Goal: Task Accomplishment & Management: Complete application form

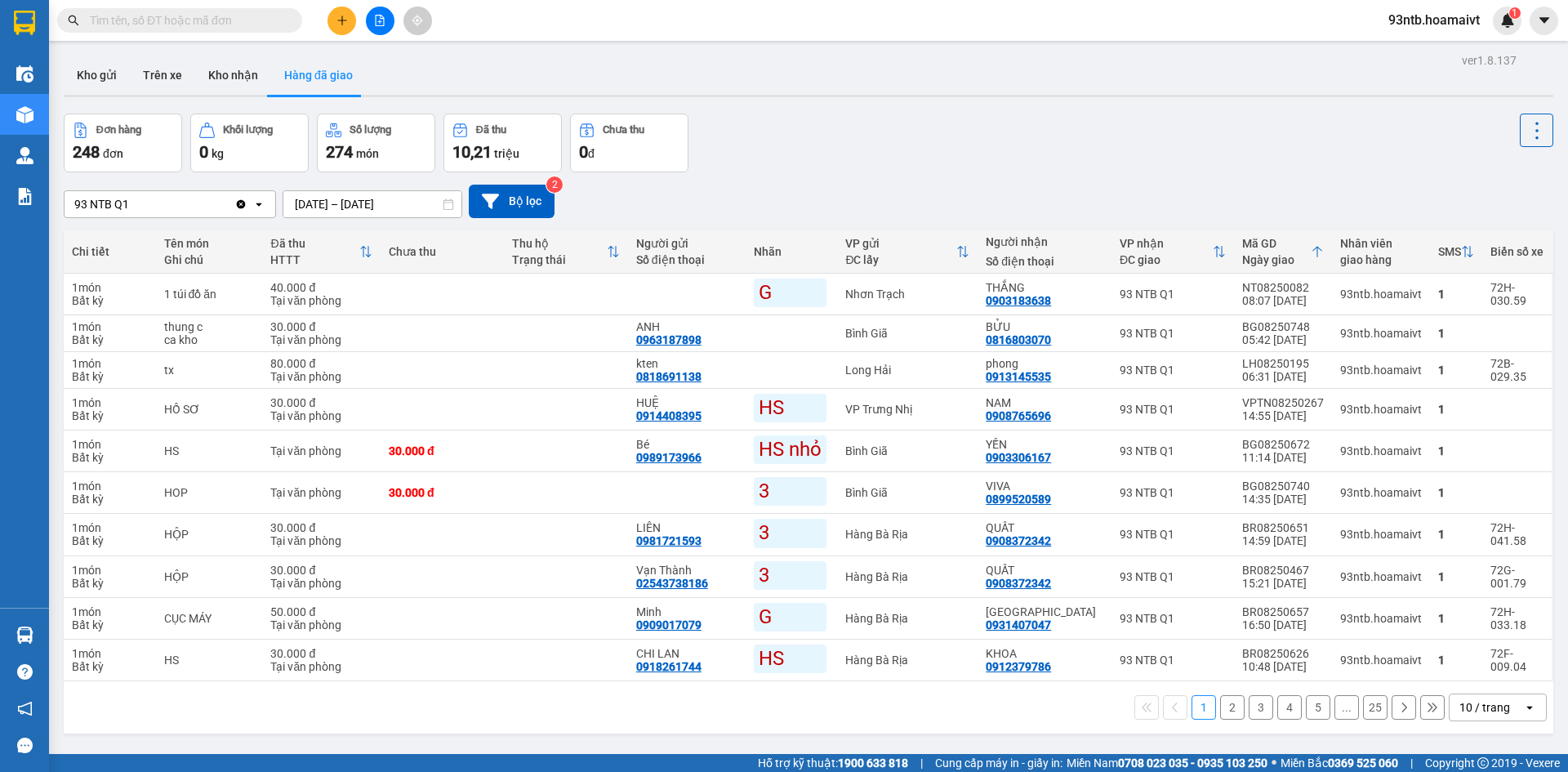
click at [164, 22] on input "text" at bounding box center [186, 20] width 192 height 18
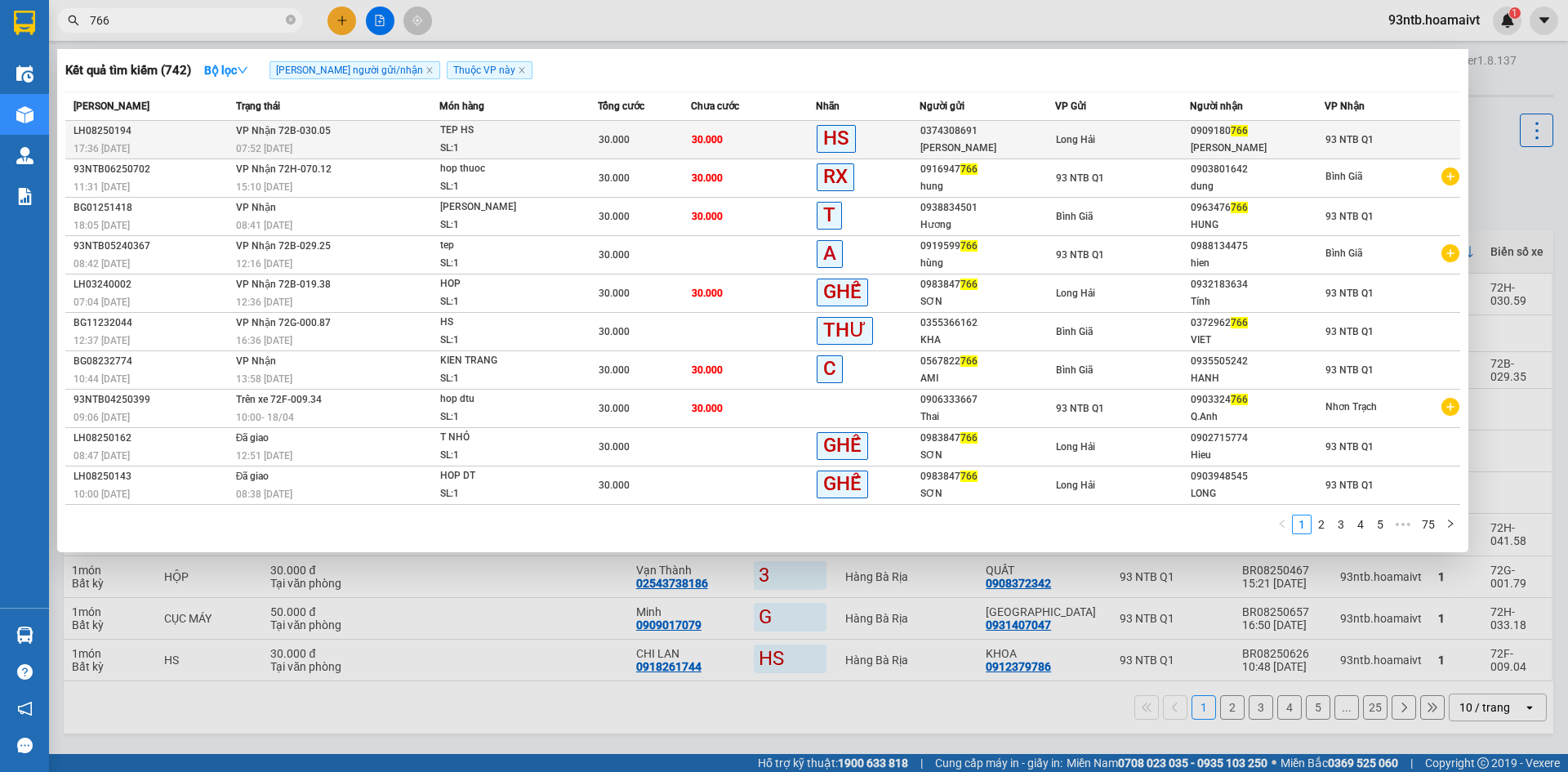
type input "766"
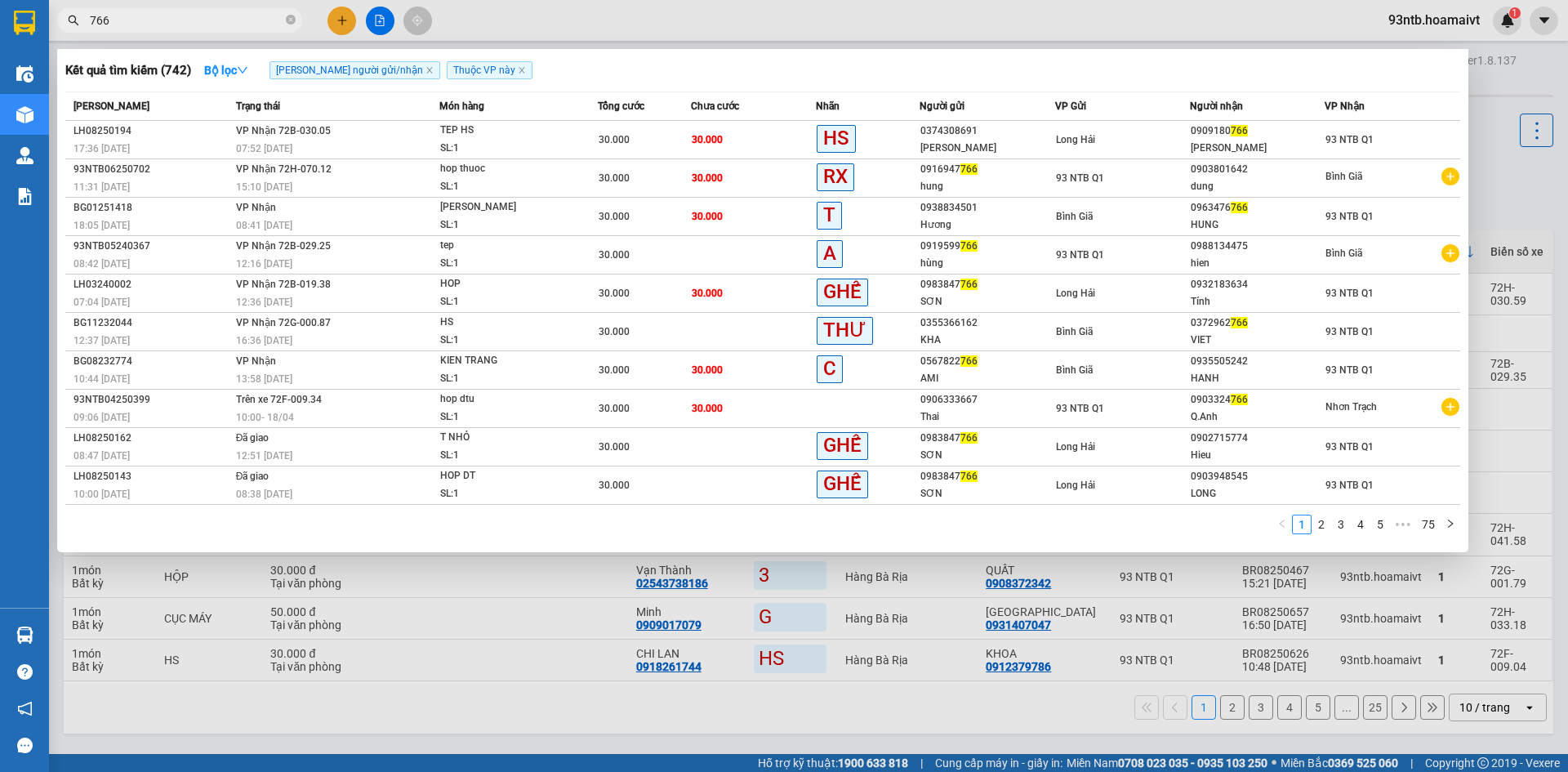
click at [1110, 134] on div "Long Hải" at bounding box center [1122, 139] width 133 height 18
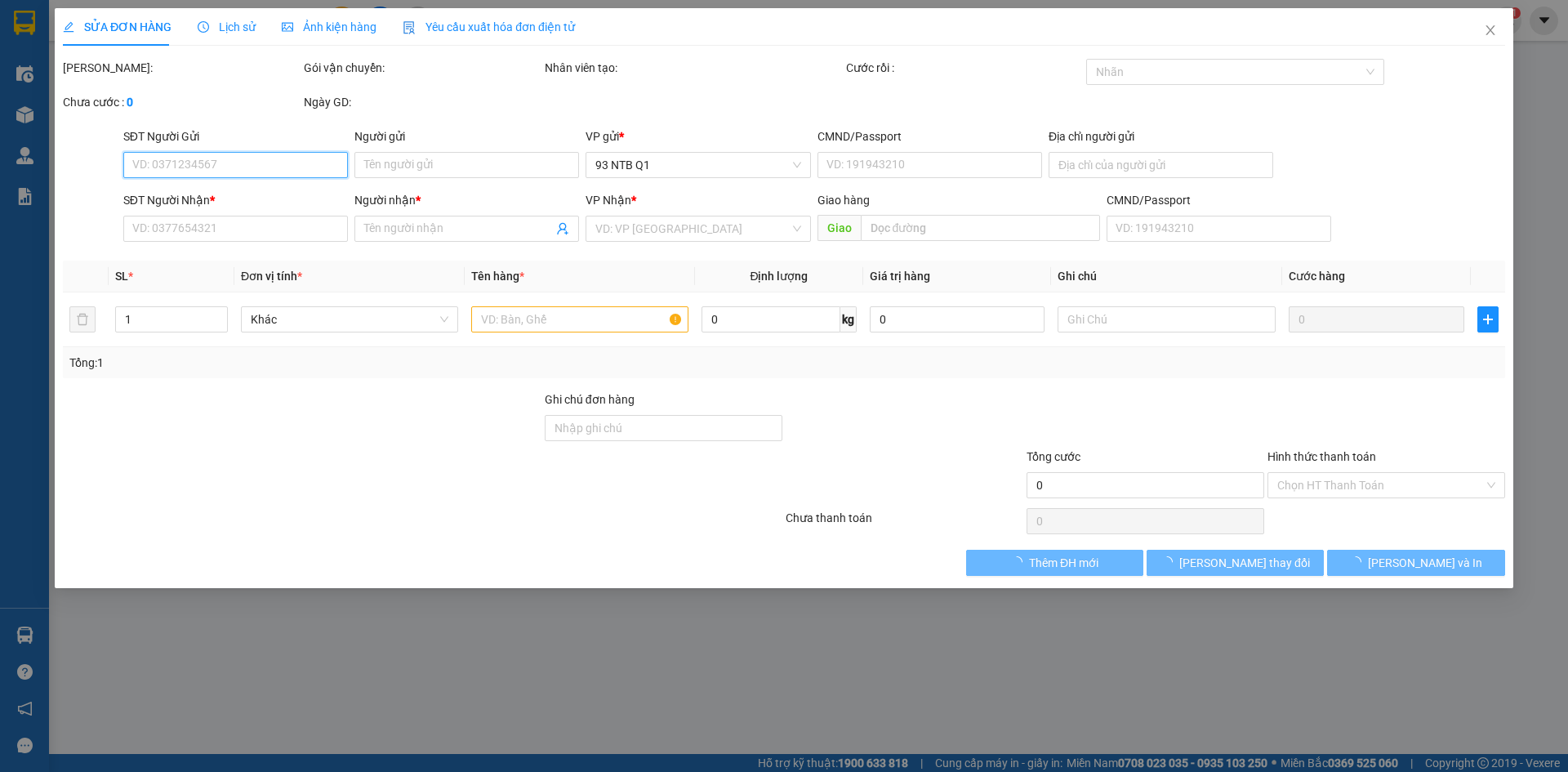
type input "0374308691"
type input "[PERSON_NAME]"
type input "0909180766"
type input "[PERSON_NAME]"
type input "30.000"
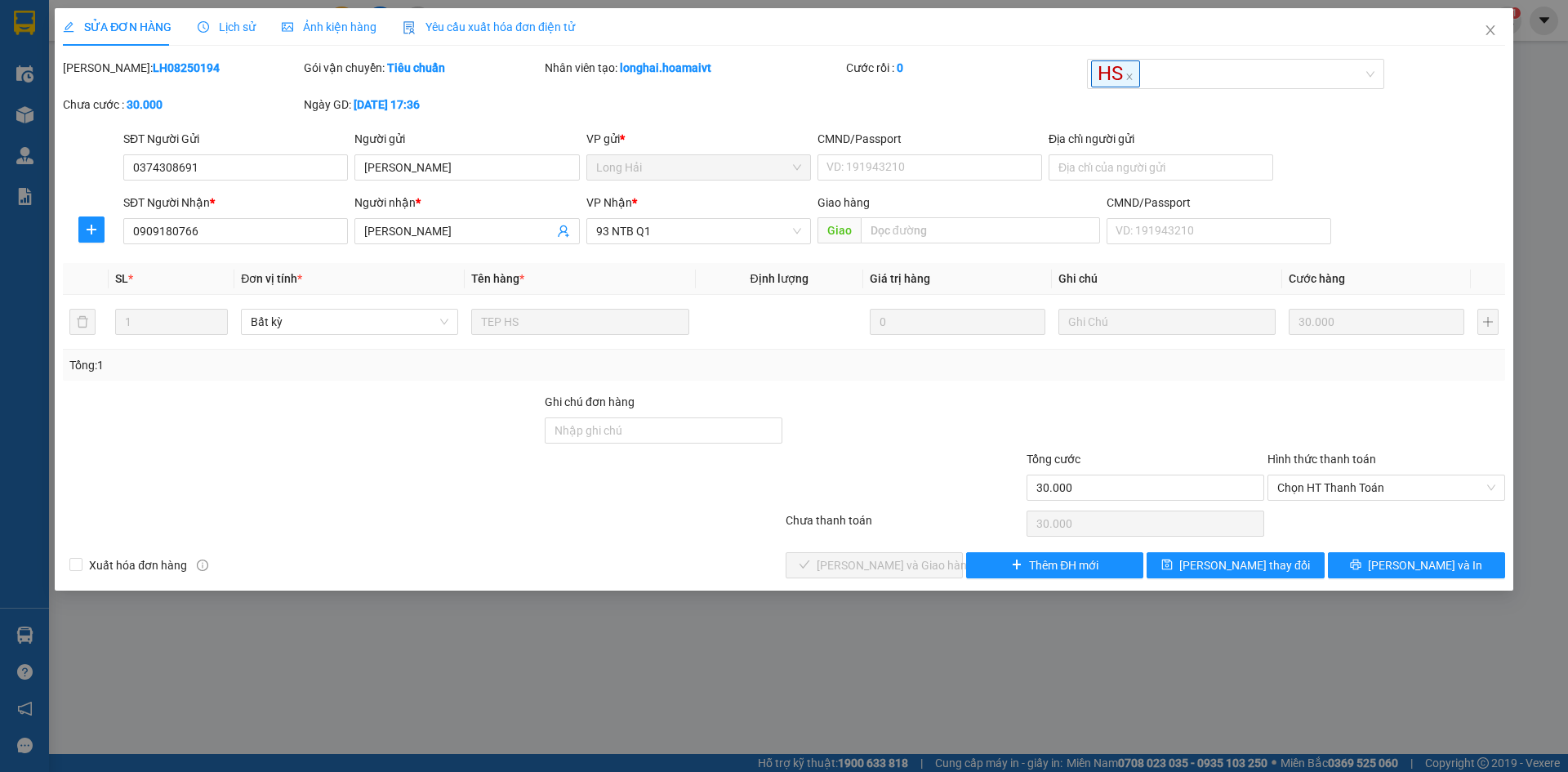
click at [1347, 501] on div "Hình thức thanh toán Chọn HT Thanh Toán" at bounding box center [1386, 478] width 238 height 58
click at [1343, 483] on span "Chọn HT Thanh Toán" at bounding box center [1387, 488] width 218 height 25
click at [1340, 511] on div "Tại văn phòng" at bounding box center [1387, 520] width 218 height 18
type input "0"
click at [902, 553] on button "[PERSON_NAME] và Giao hàng" at bounding box center [874, 565] width 177 height 26
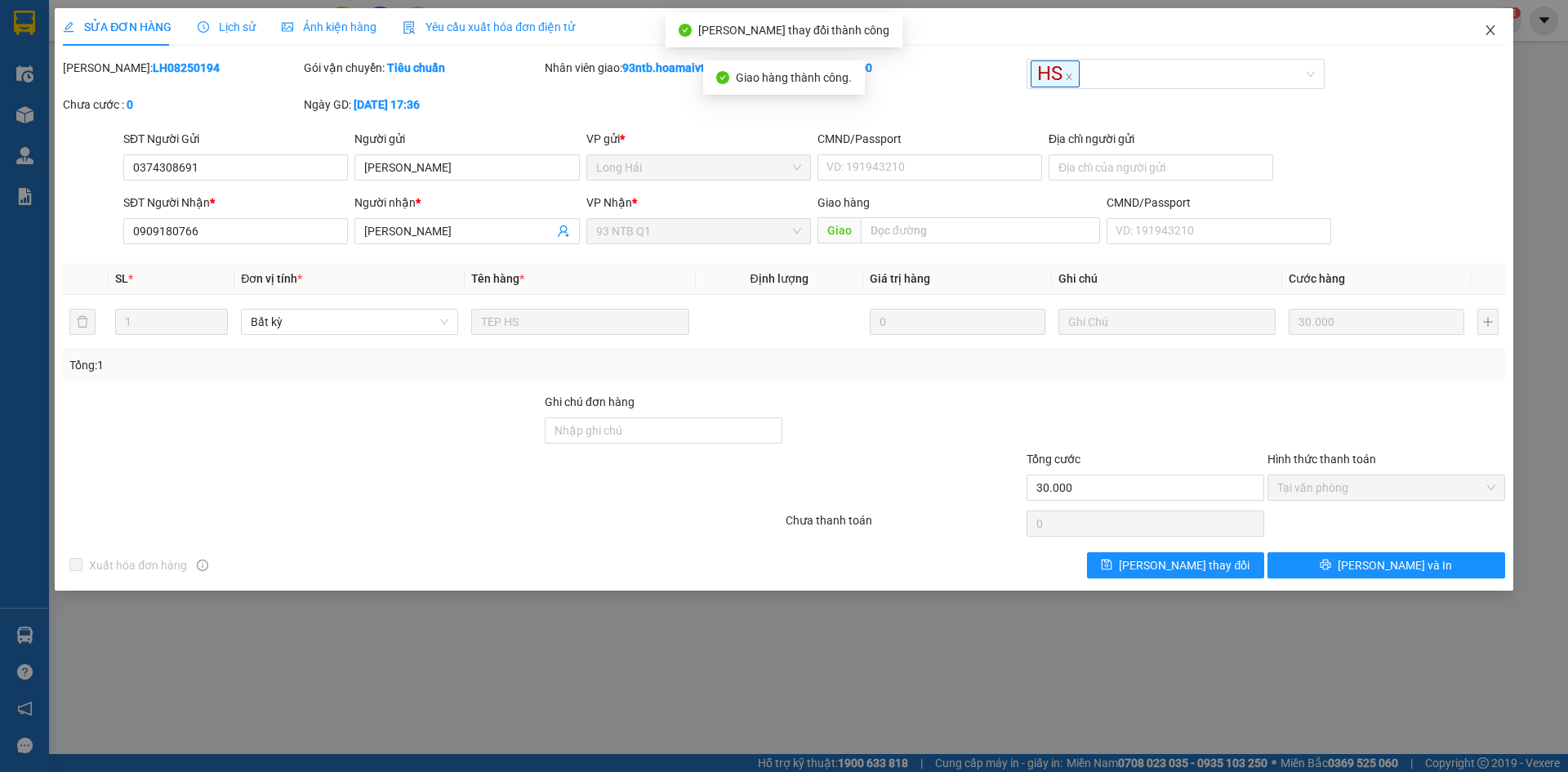
click at [1489, 30] on icon "close" at bounding box center [1490, 30] width 13 height 13
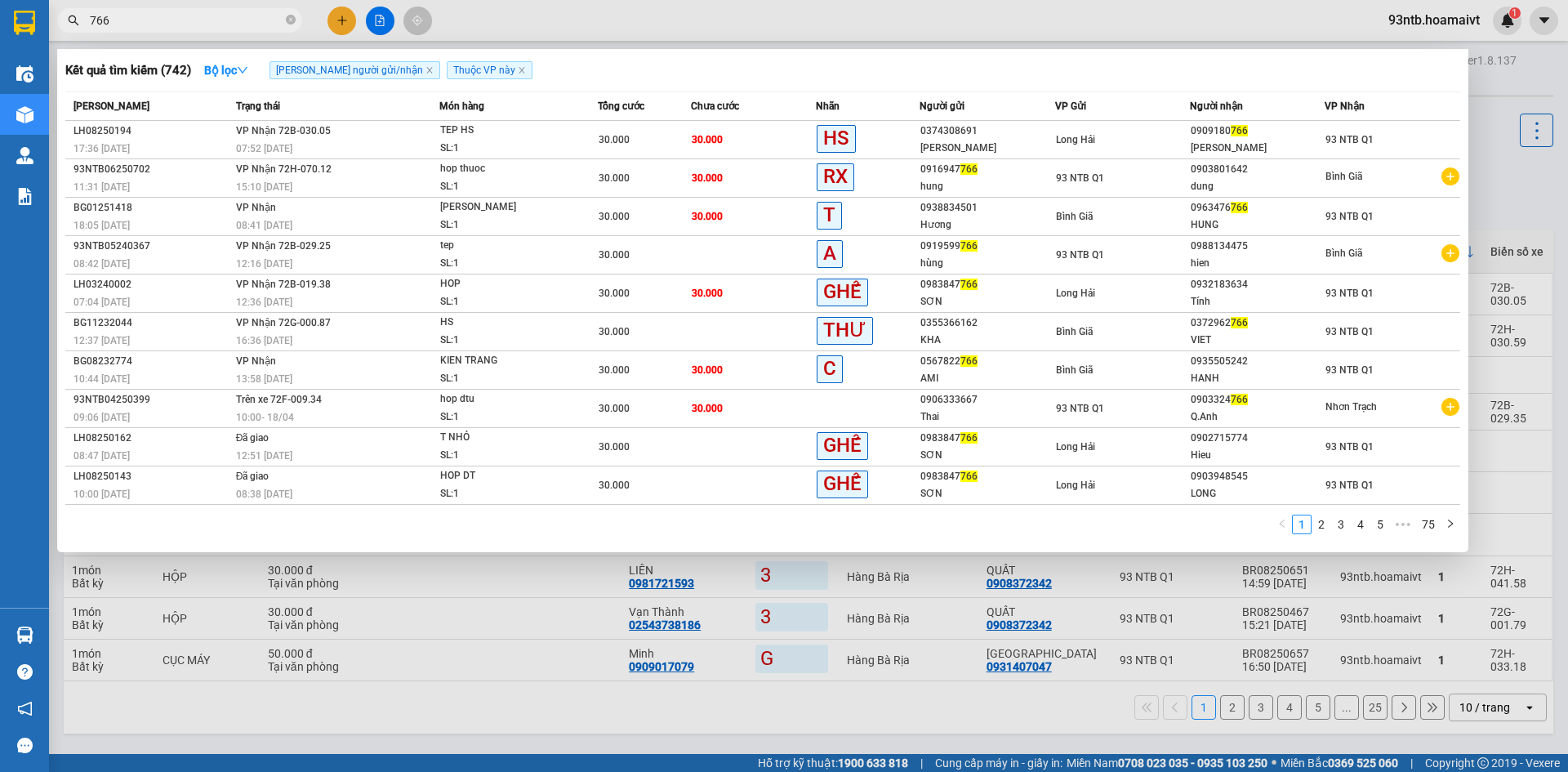
click at [204, 15] on input "766" at bounding box center [186, 20] width 192 height 18
click at [342, 25] on div at bounding box center [784, 386] width 1568 height 772
click at [342, 25] on icon "plus" at bounding box center [342, 20] width 11 height 11
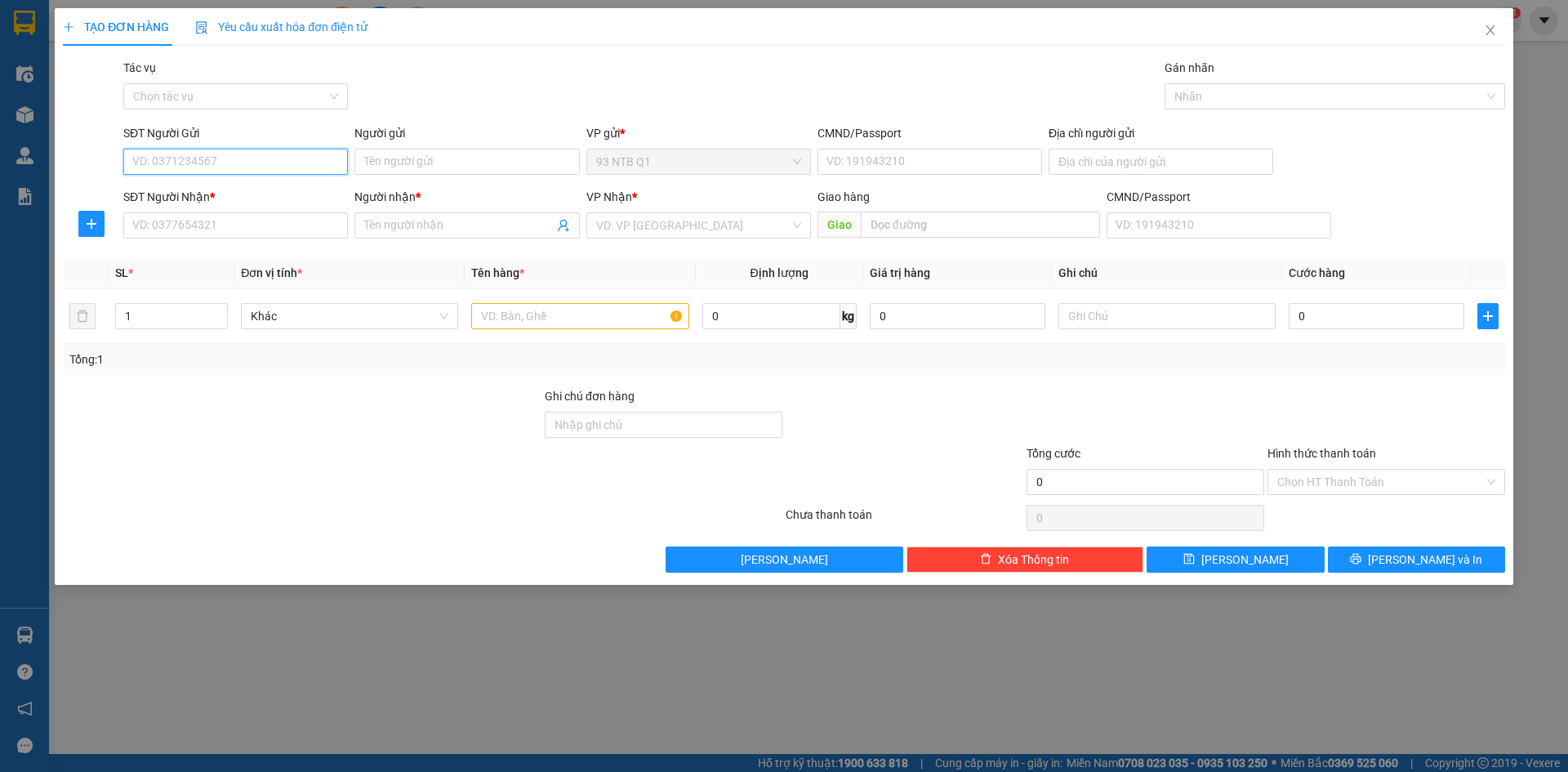
click at [319, 166] on input "SĐT Người Gửi" at bounding box center [236, 161] width 225 height 26
click at [300, 235] on input "SĐT Người Nhận *" at bounding box center [236, 225] width 225 height 26
type input "0933060184"
click at [392, 217] on input "Người nhận *" at bounding box center [459, 225] width 189 height 18
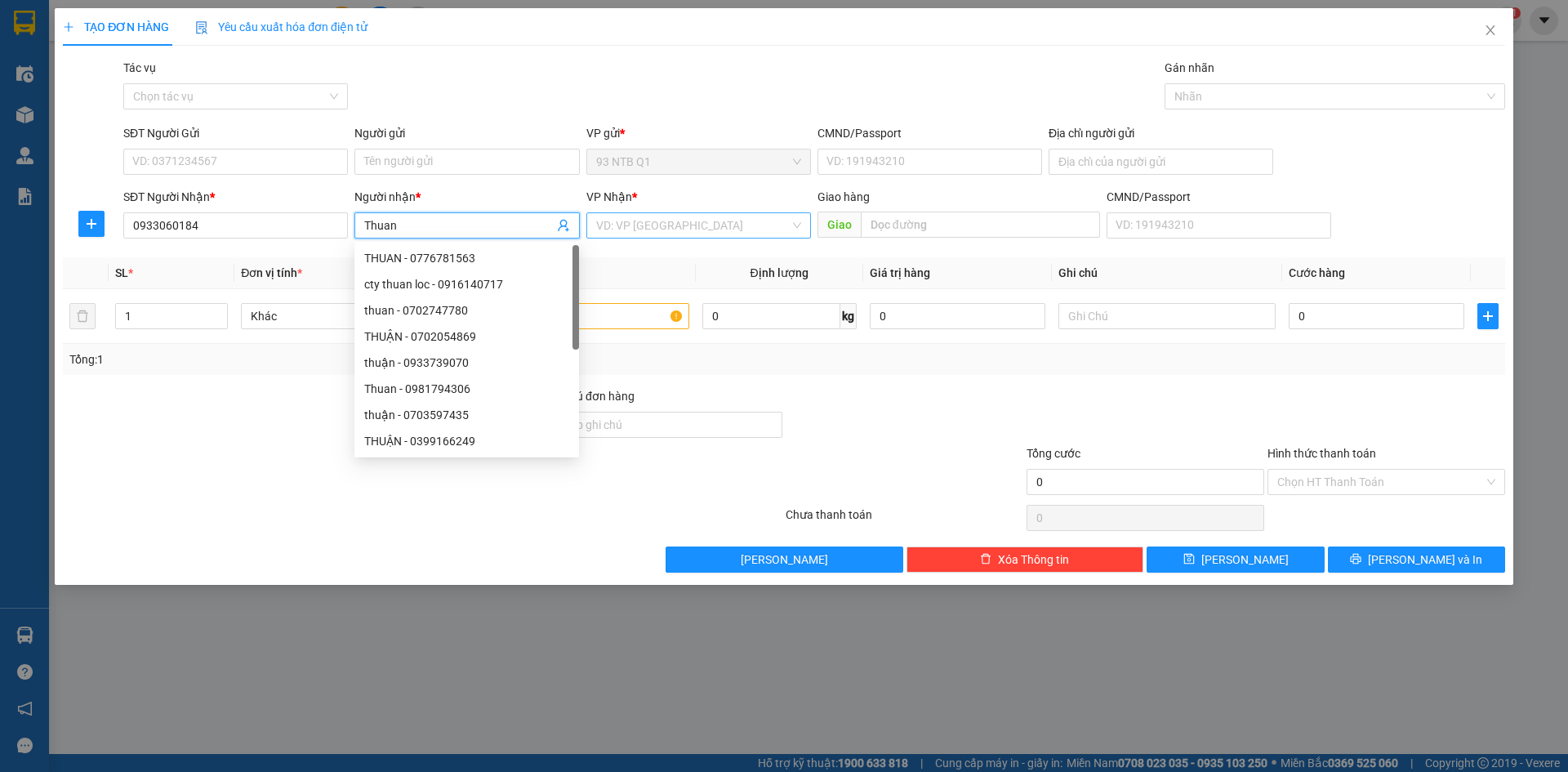
type input "Thuan"
click at [659, 228] on input "search" at bounding box center [692, 225] width 193 height 25
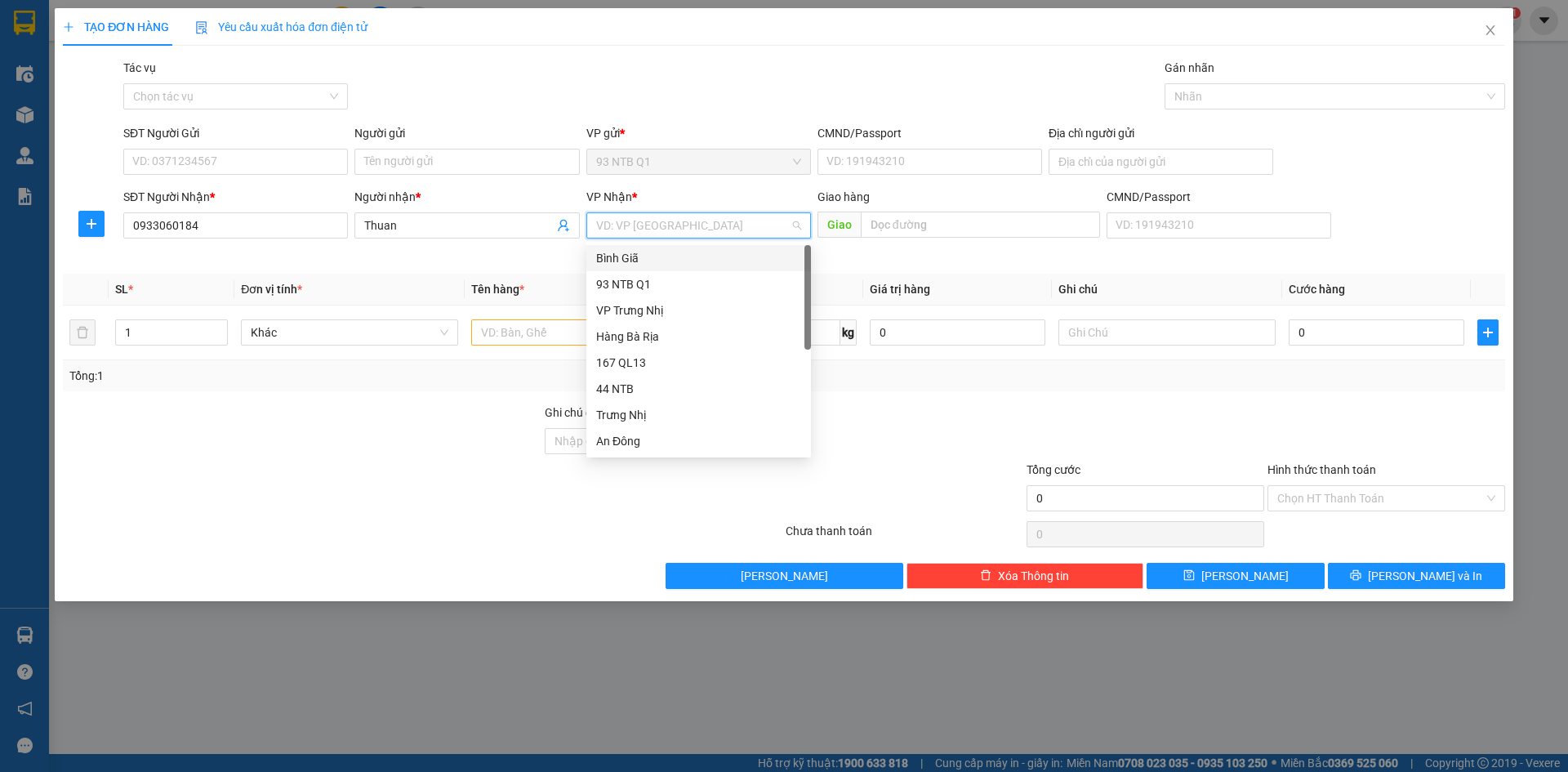
type input "b"
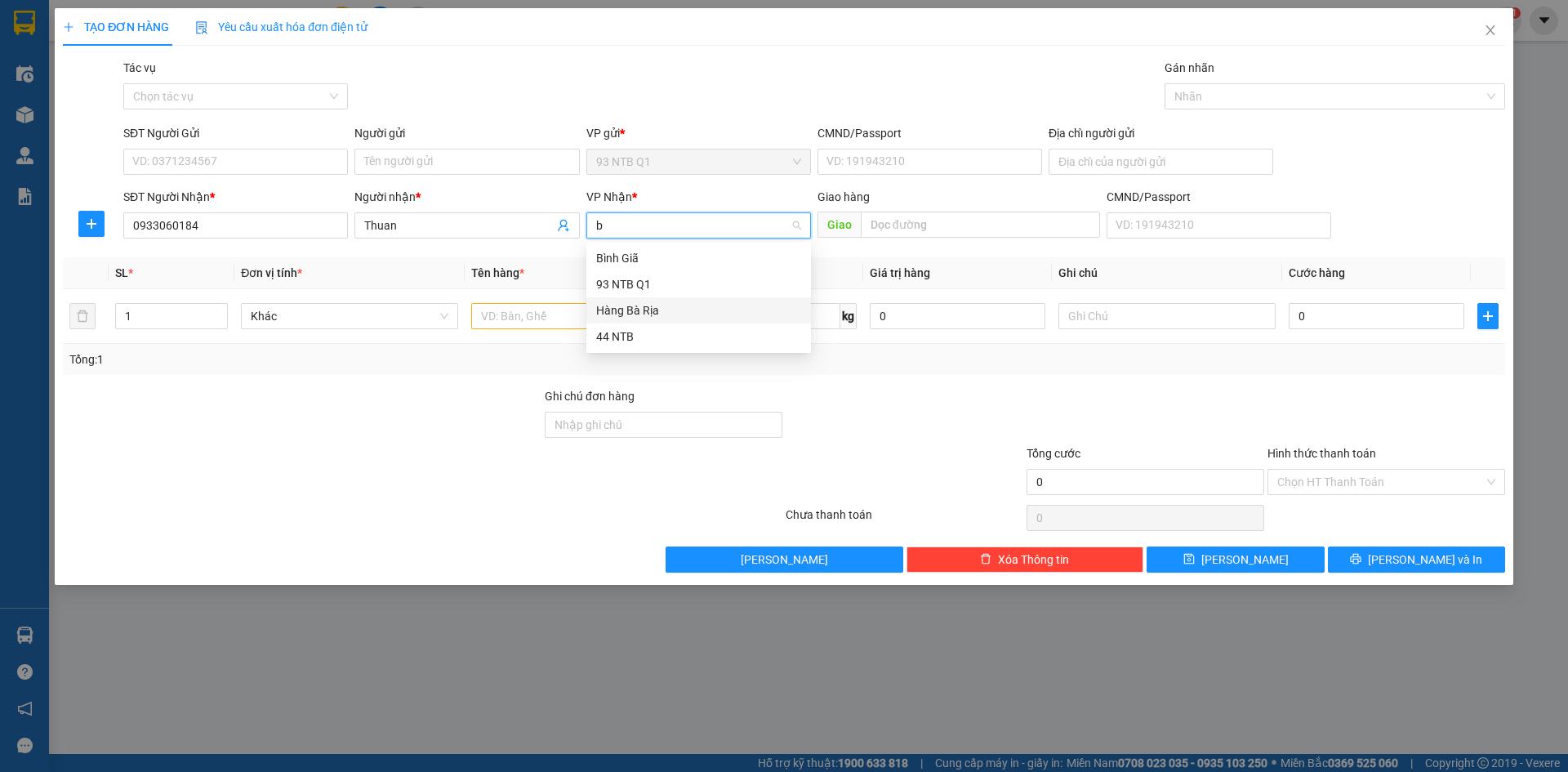
click at [652, 307] on div "Hàng Bà Rịa" at bounding box center [698, 310] width 205 height 18
click at [578, 324] on input "text" at bounding box center [580, 316] width 217 height 26
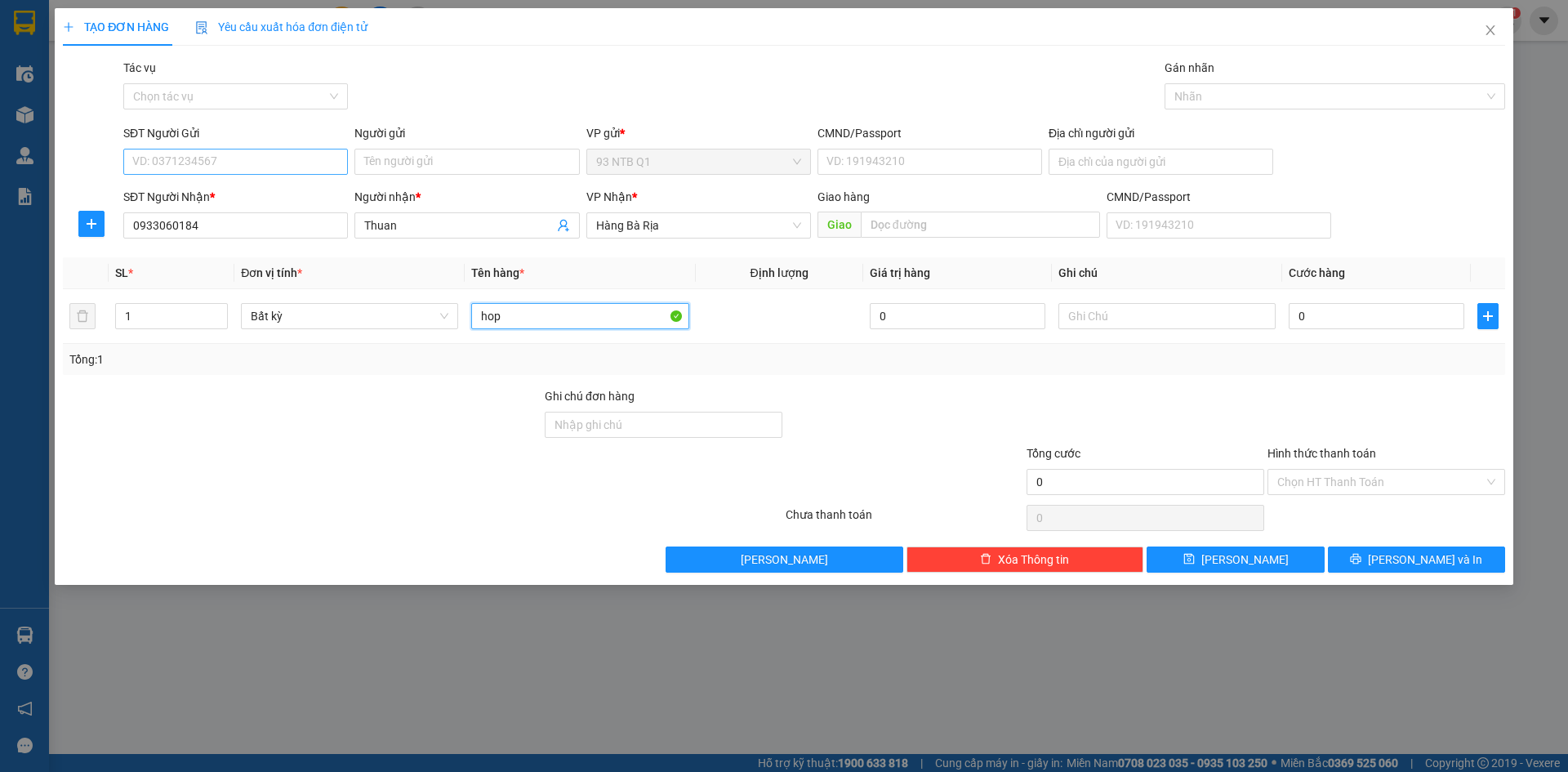
type input "hop"
click at [234, 161] on input "SĐT Người Gửi" at bounding box center [236, 161] width 225 height 26
type input "0938772585"
click at [474, 152] on input "Người gửi" at bounding box center [467, 161] width 225 height 26
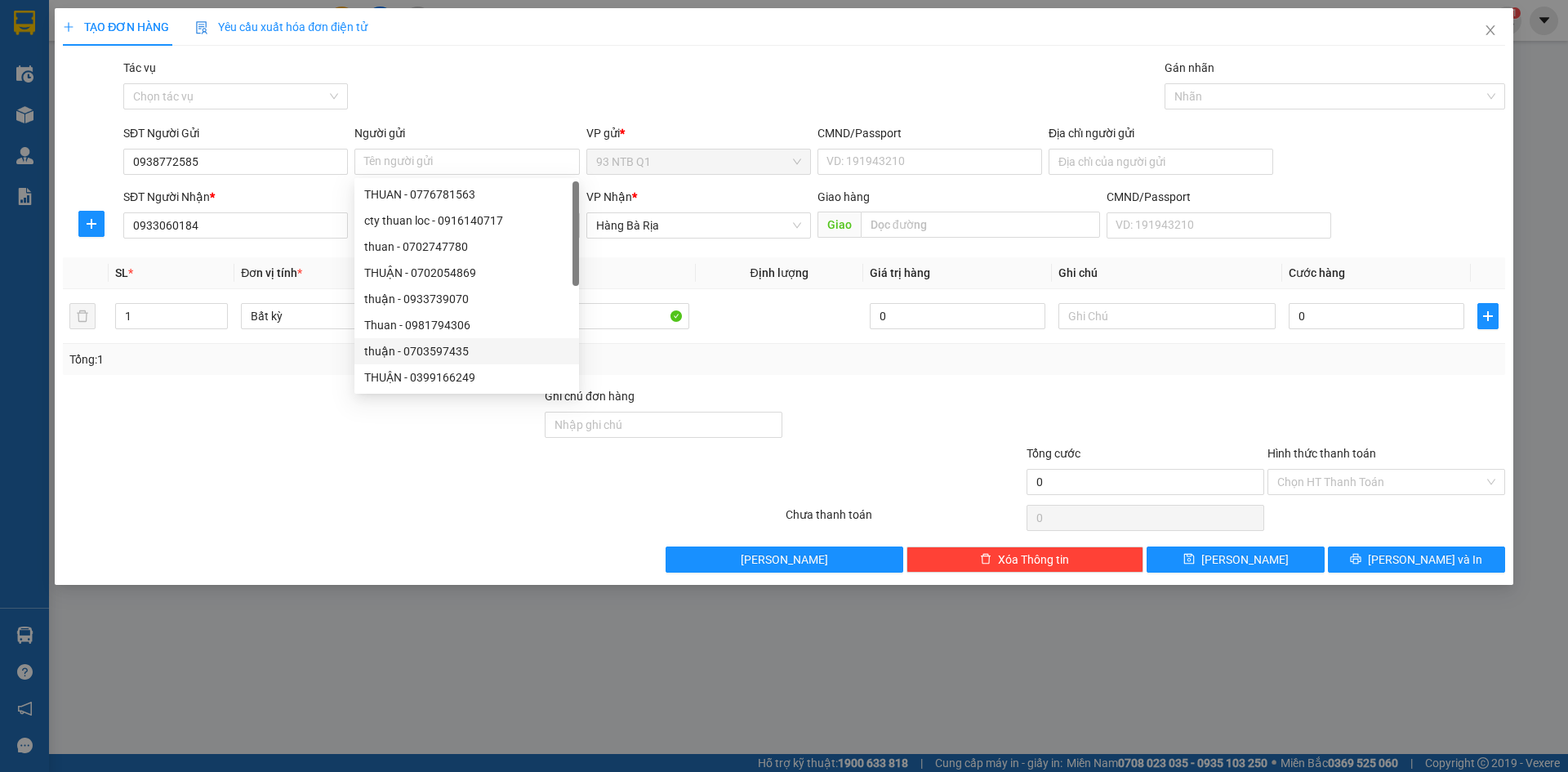
click at [380, 442] on div at bounding box center [301, 416] width 482 height 58
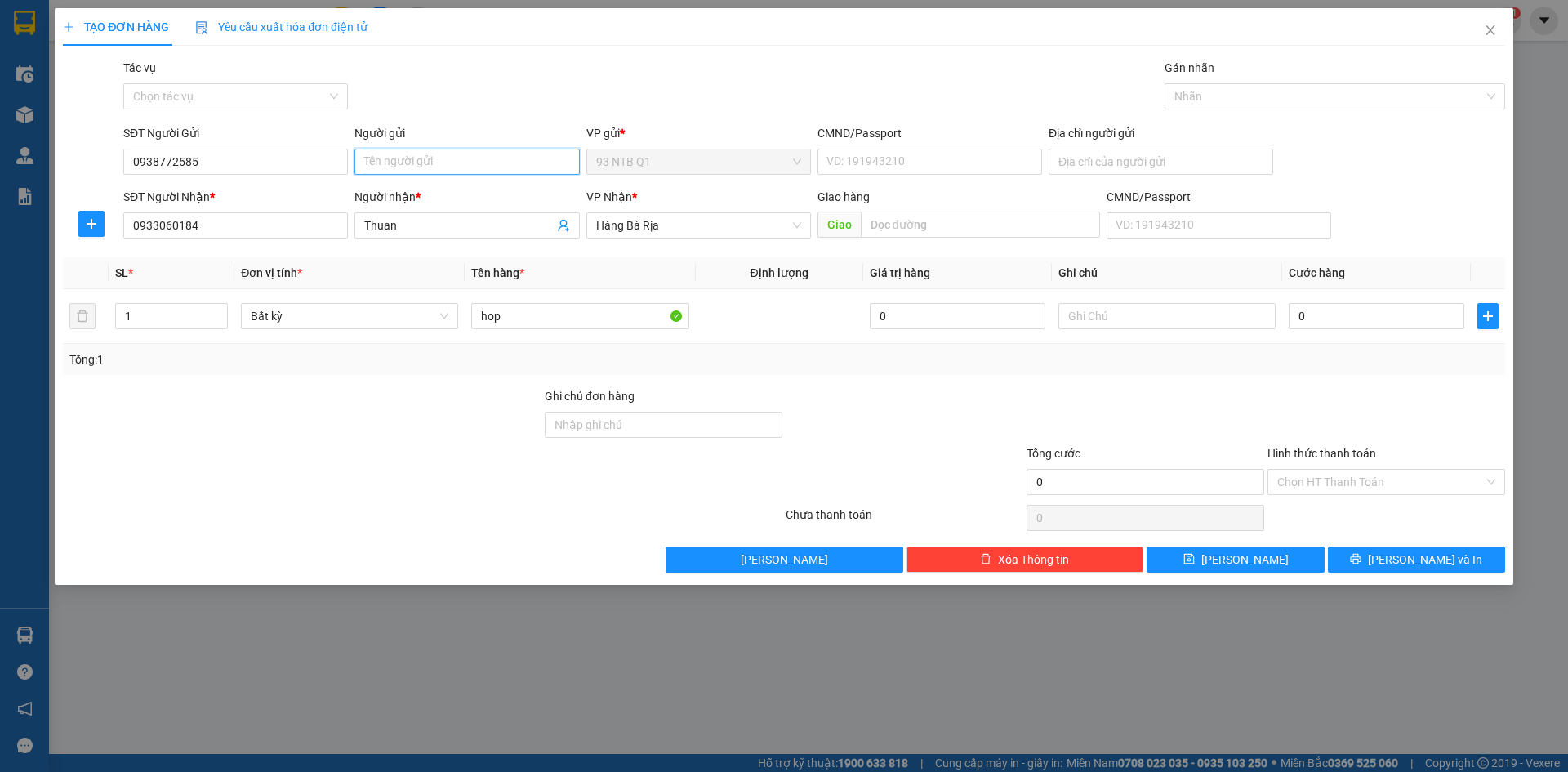
click at [408, 153] on input "Người gửi" at bounding box center [467, 161] width 225 height 26
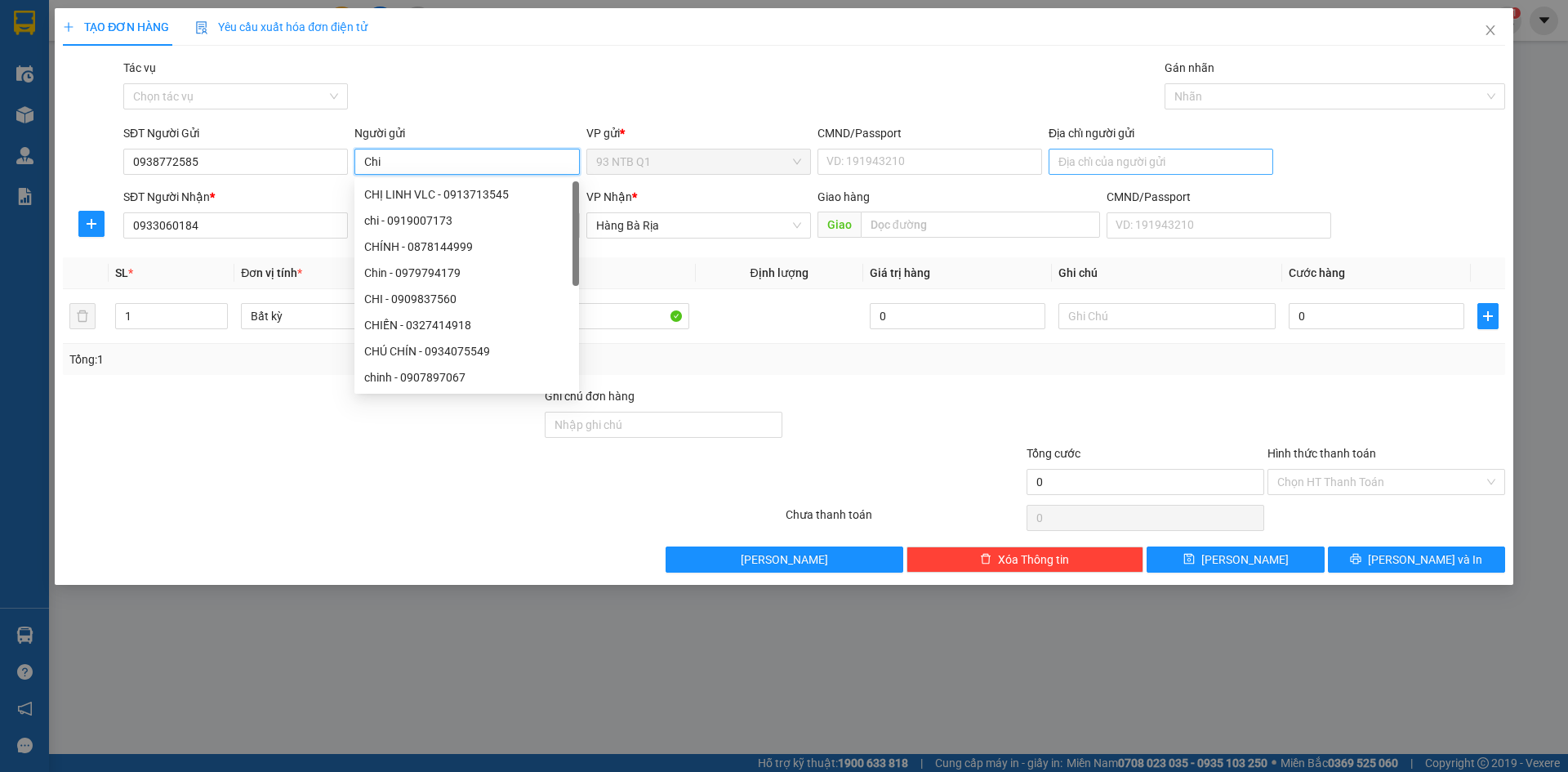
type input "Chi"
click at [1203, 153] on input "Địa chỉ người gửi" at bounding box center [1161, 161] width 225 height 26
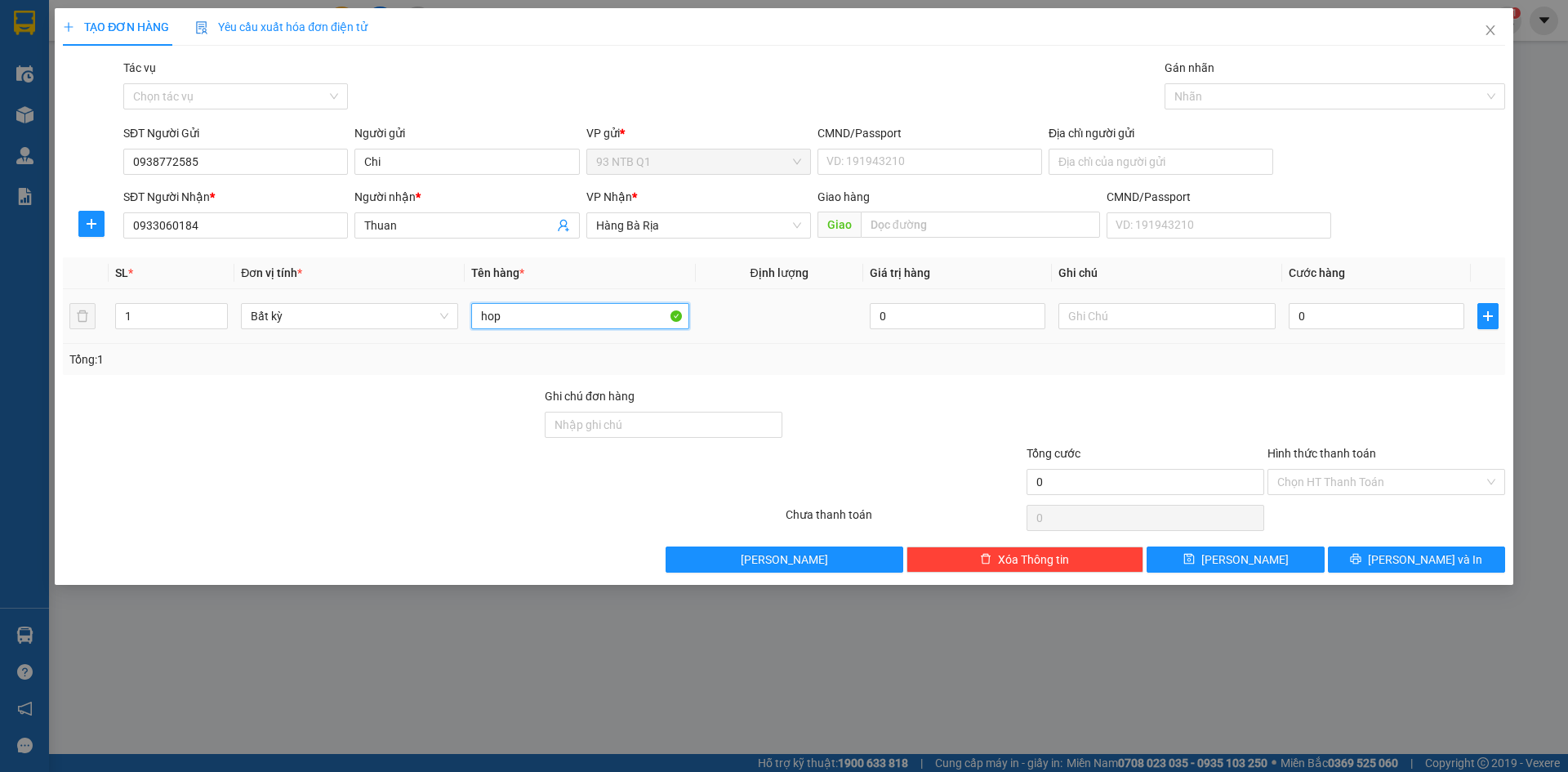
click at [557, 318] on input "hop" at bounding box center [580, 316] width 217 height 26
click at [1175, 167] on input "Địa chỉ người gửi" at bounding box center [1161, 161] width 225 height 26
type input "67 Ta Uyen"
click at [1383, 314] on input "0" at bounding box center [1377, 316] width 175 height 26
type input "003"
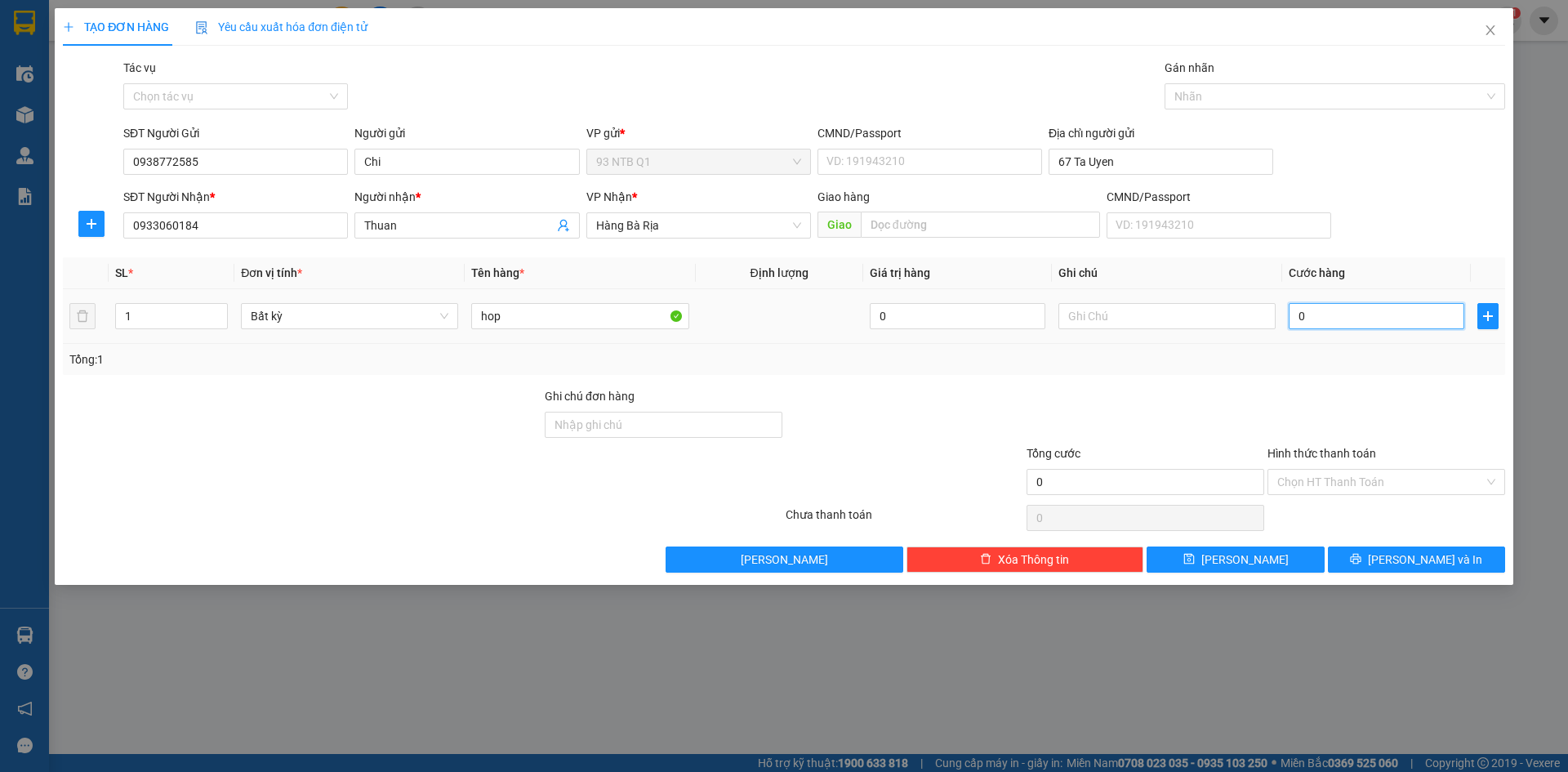
type input "3"
type input "0.030"
type input "30"
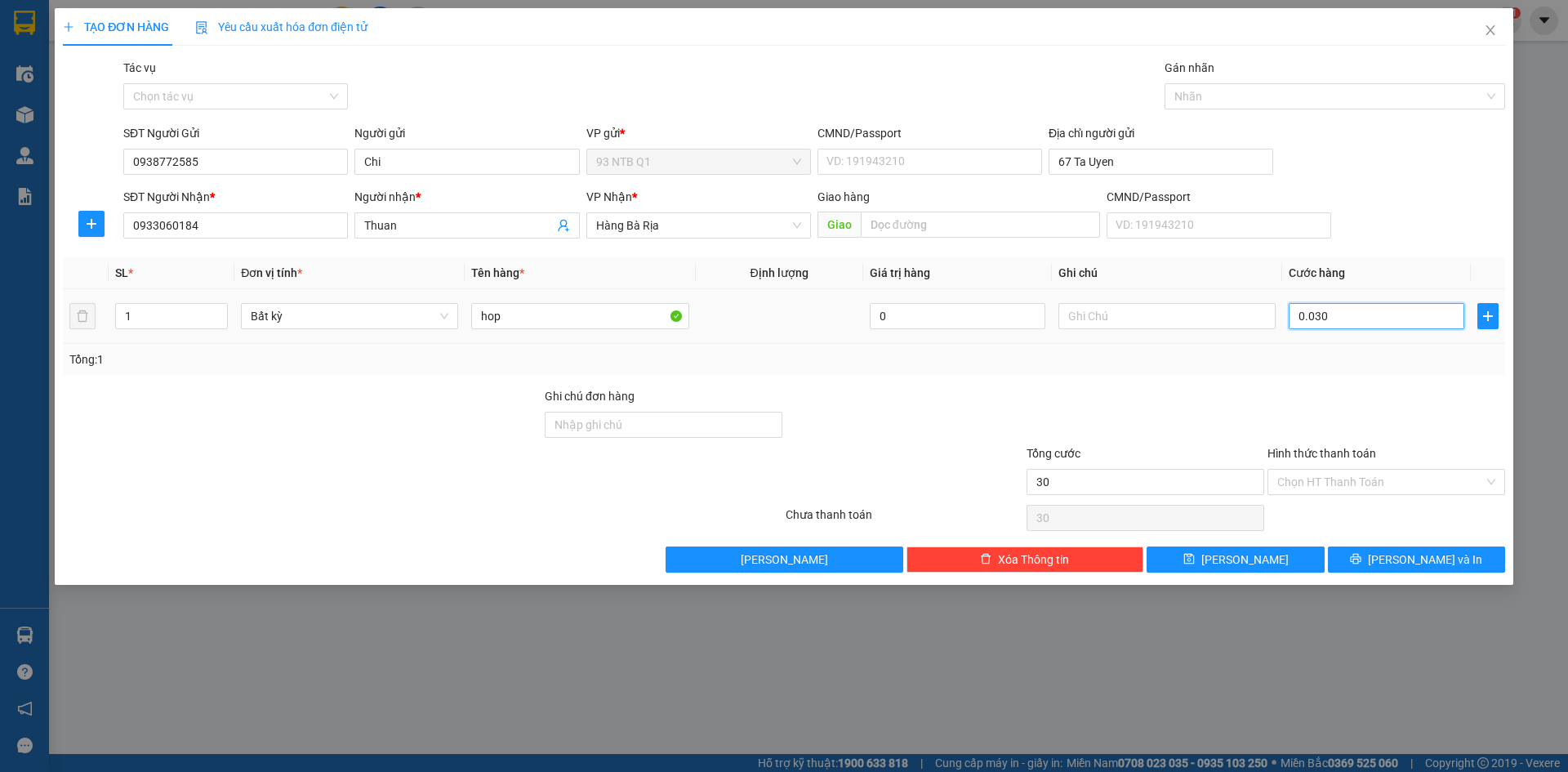
type input "0.030"
type input "30"
type input "3"
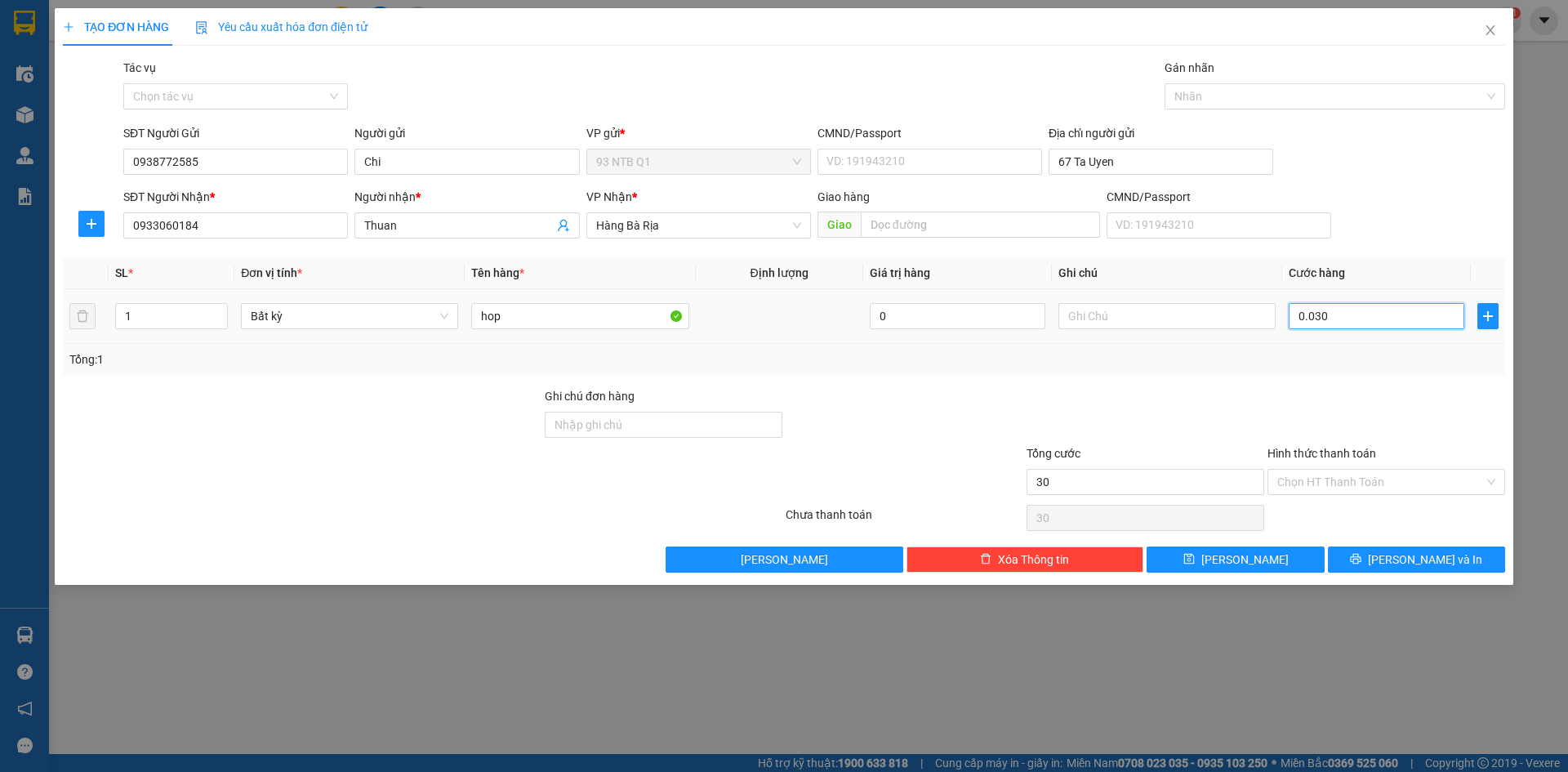
type input "3"
type input "30"
click at [1194, 167] on input "67 Ta Uyen" at bounding box center [1161, 161] width 225 height 26
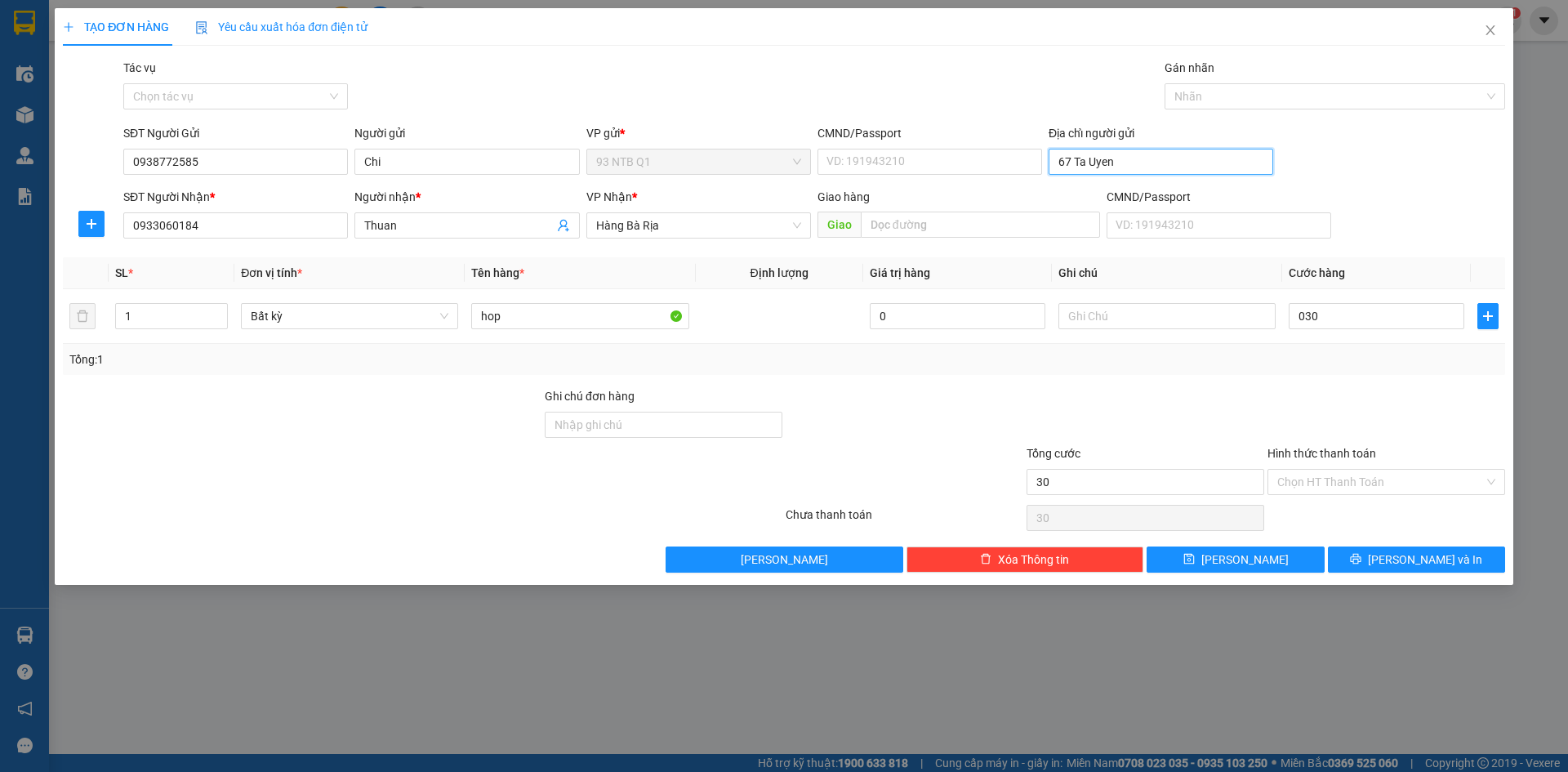
type input "30.000"
click at [1194, 167] on input "67 Ta Uyen" at bounding box center [1161, 161] width 225 height 26
type input "67 Ta Uyen F12 Q5"
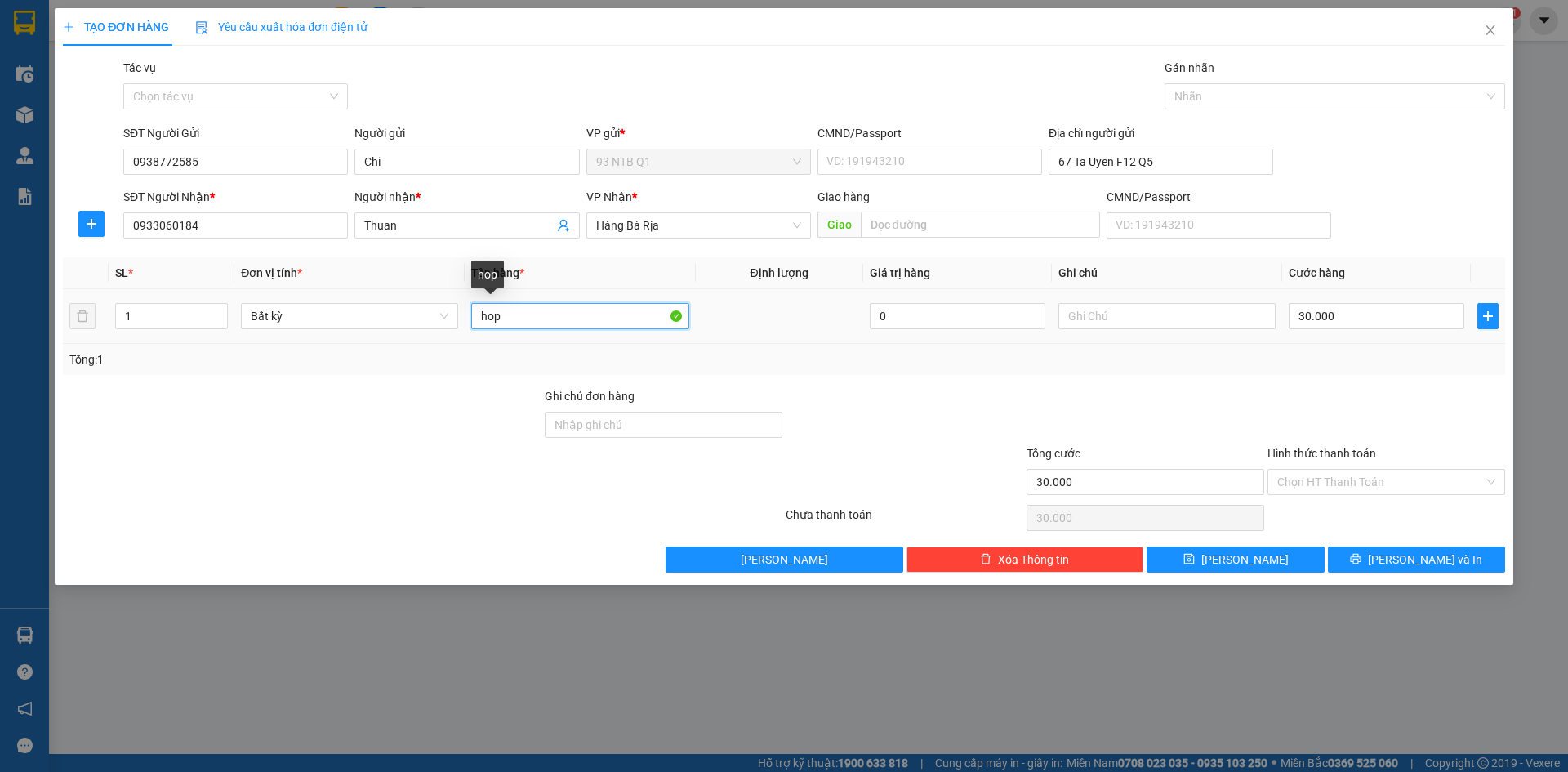
click at [524, 325] on input "hop" at bounding box center [580, 316] width 217 height 26
type input "hop do xe"
click at [1371, 561] on button "[PERSON_NAME] và In" at bounding box center [1416, 559] width 177 height 26
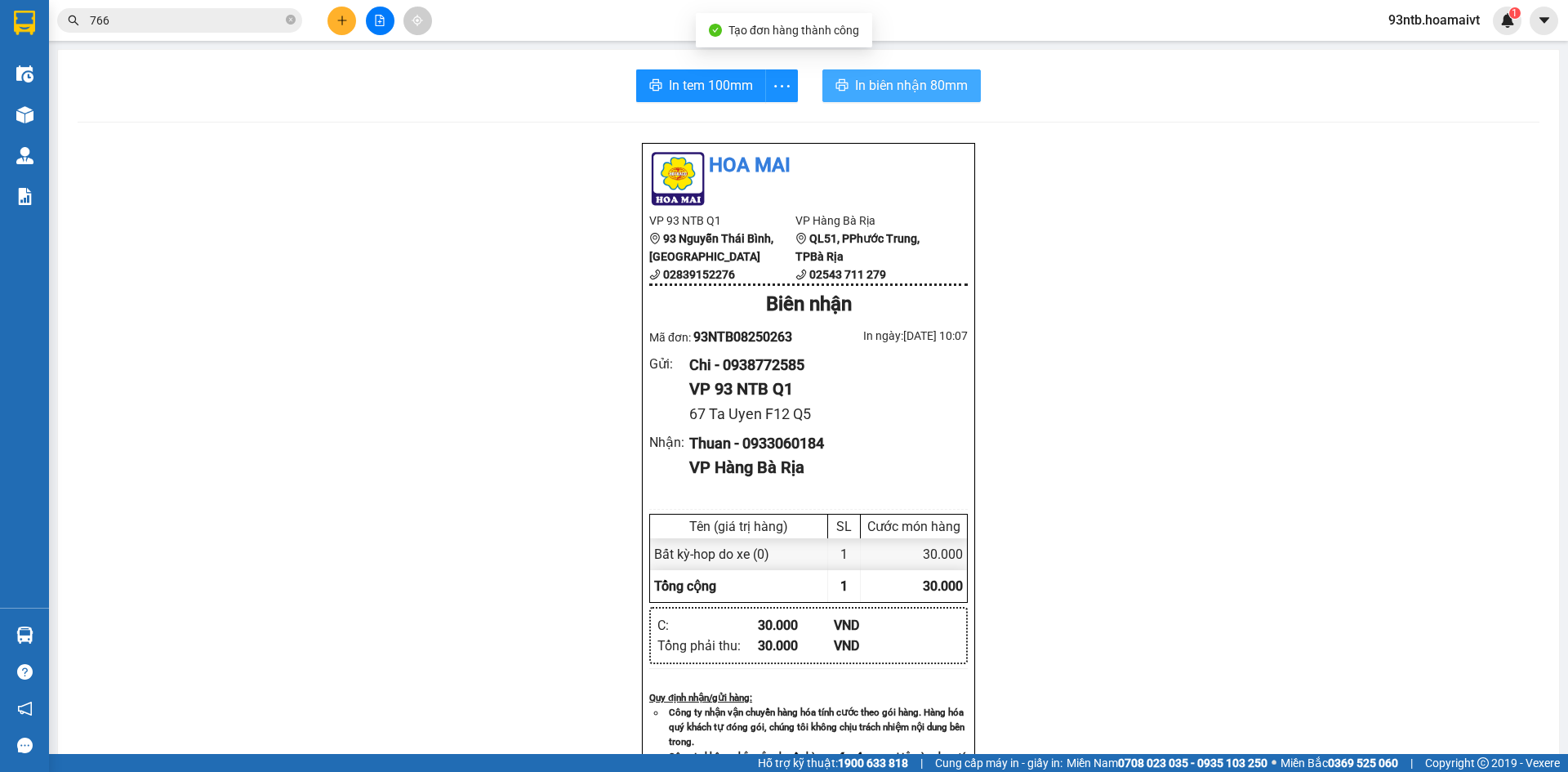
click at [876, 81] on span "In biên nhận 80mm" at bounding box center [911, 86] width 112 height 21
click at [286, 24] on icon "close-circle" at bounding box center [290, 19] width 9 height 9
click at [269, 9] on span at bounding box center [179, 21] width 245 height 25
click at [262, 25] on input "text" at bounding box center [186, 20] width 192 height 18
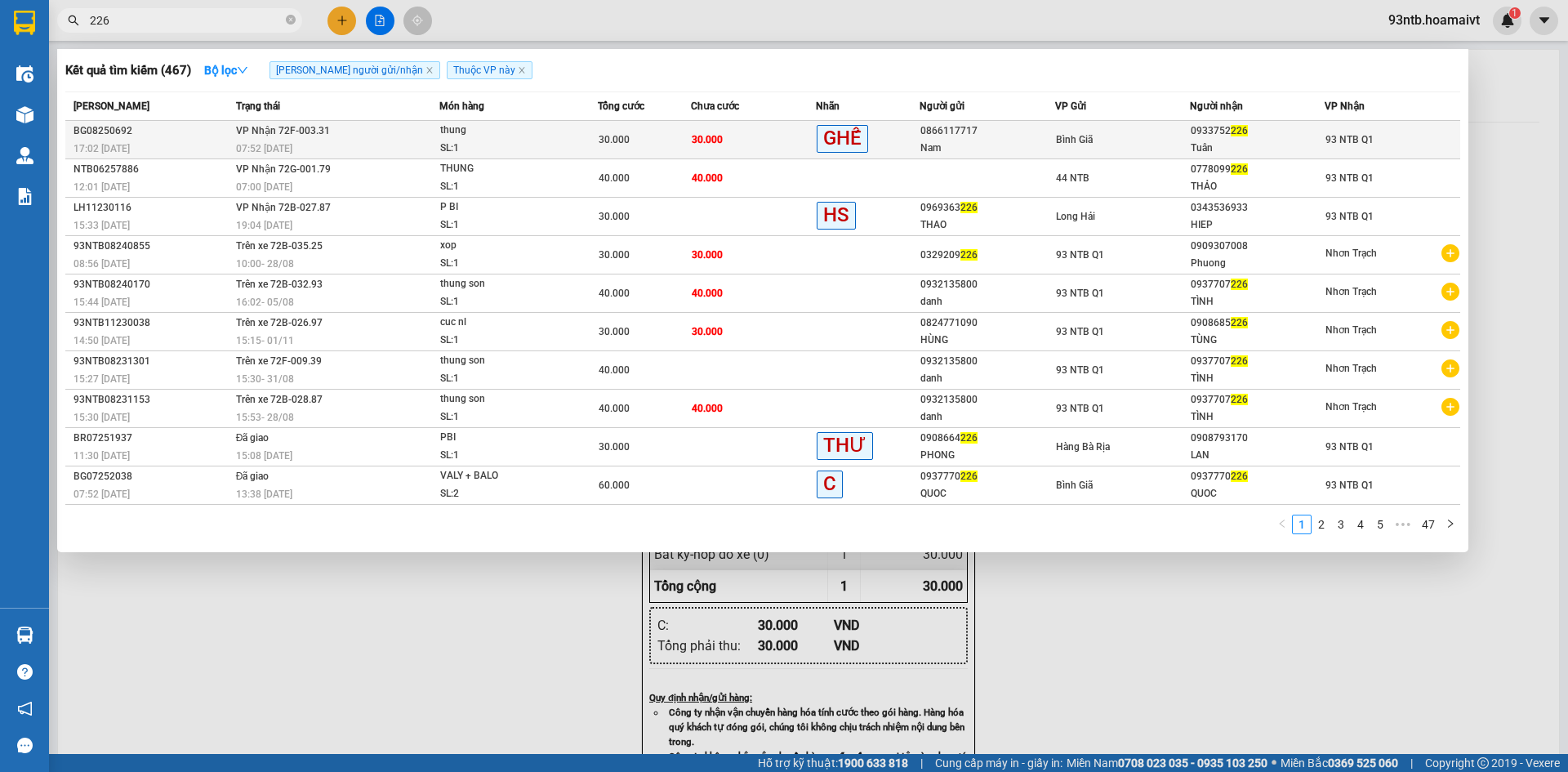
type input "226"
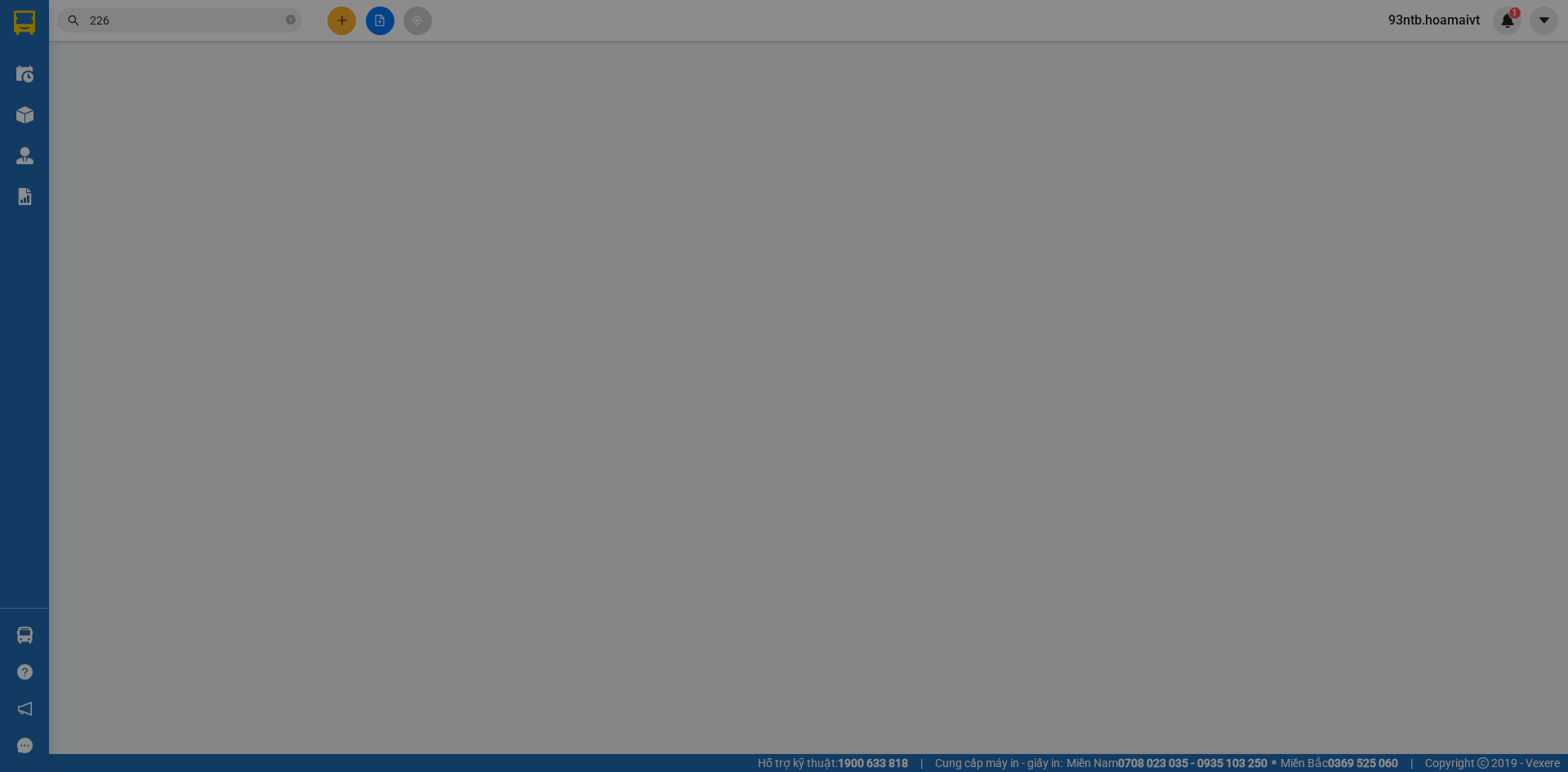
type input "0866117717"
type input "Nam"
type input "0933752226"
type input "Tuân"
type input "30.000"
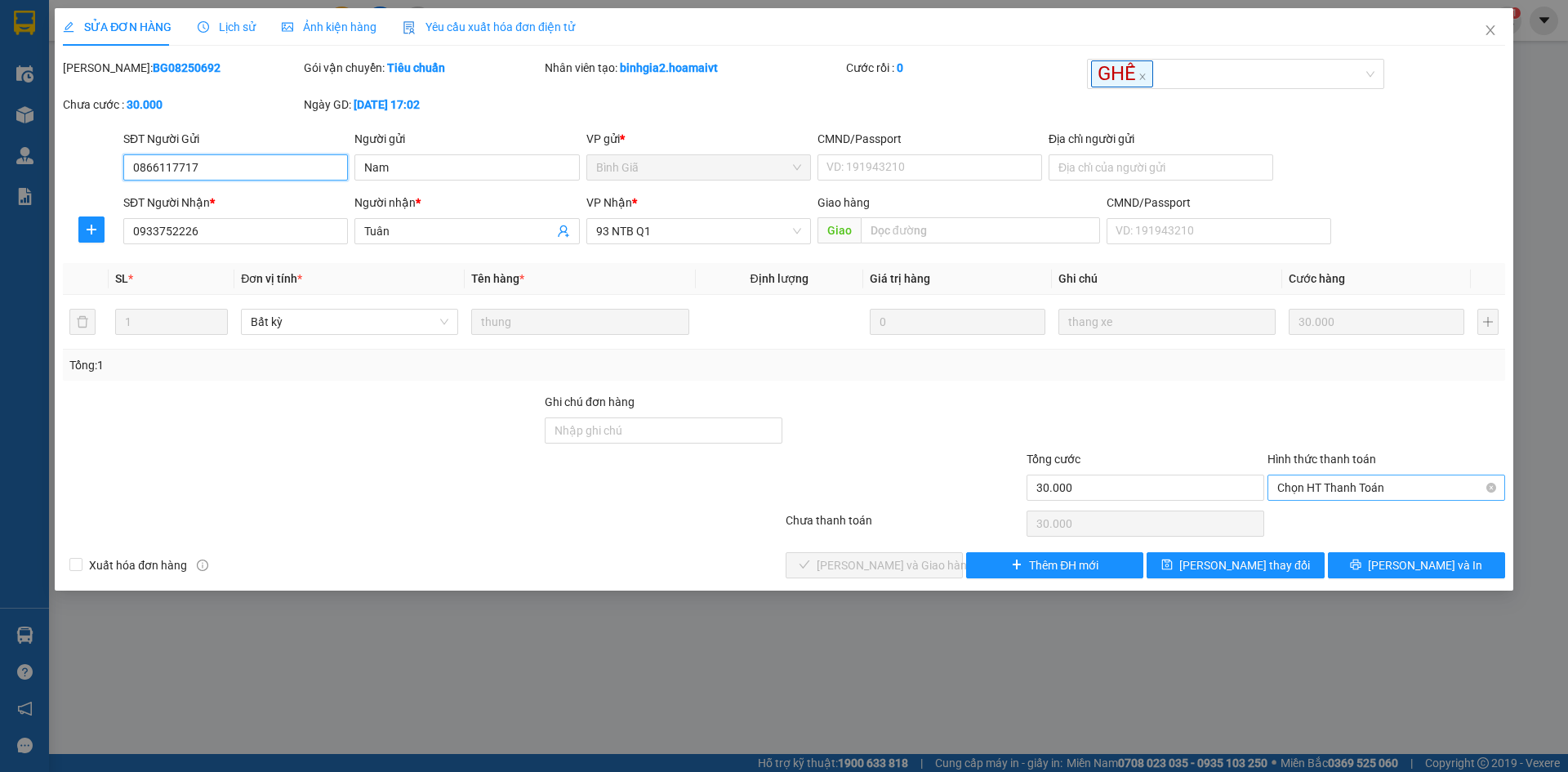
click at [1313, 482] on span "Chọn HT Thanh Toán" at bounding box center [1387, 488] width 218 height 25
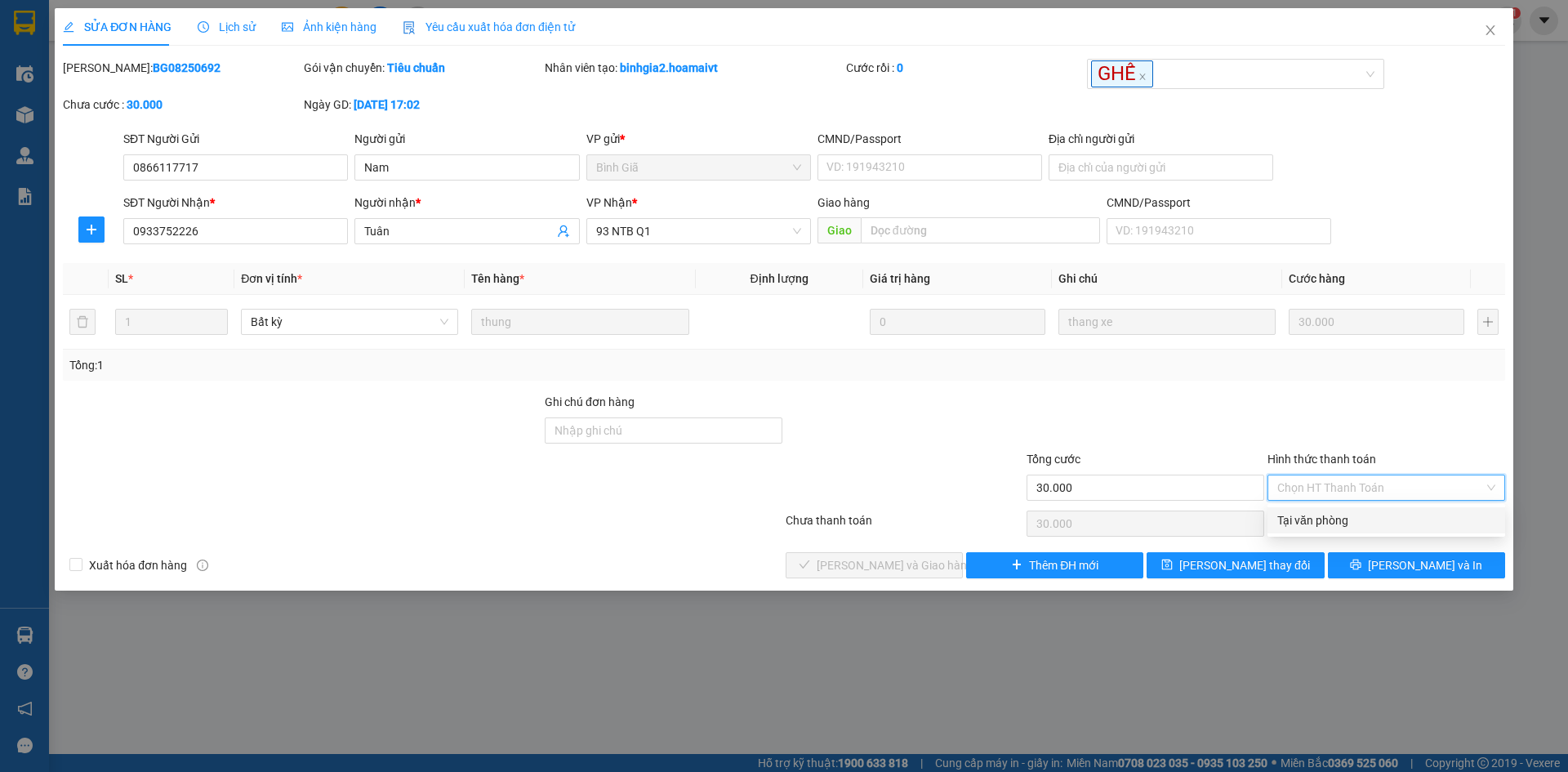
click at [1322, 517] on div "Tại văn phòng" at bounding box center [1387, 520] width 218 height 18
type input "0"
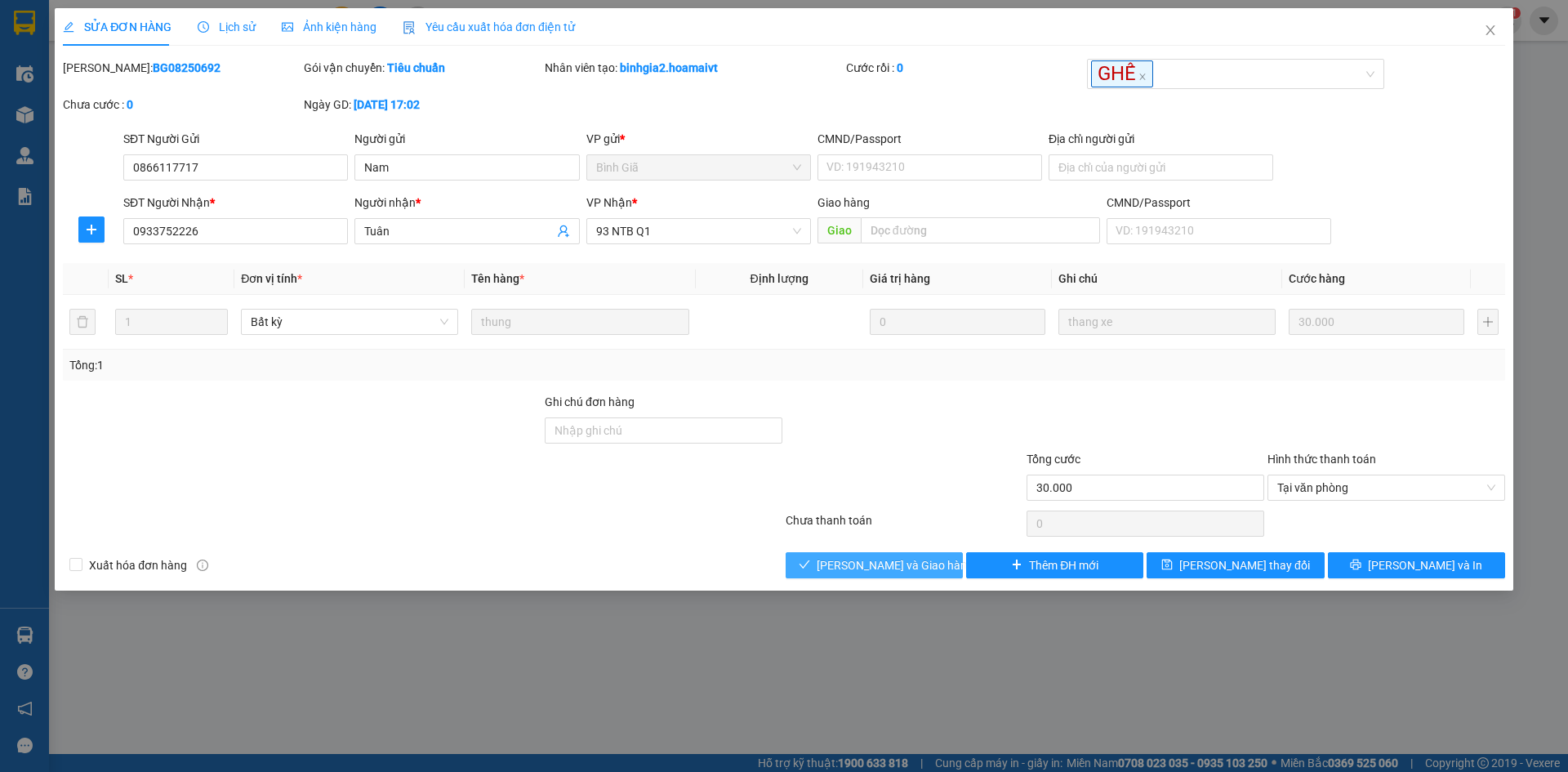
click at [867, 565] on span "[PERSON_NAME] và Giao hàng" at bounding box center [895, 565] width 157 height 18
